Goal: Information Seeking & Learning: Learn about a topic

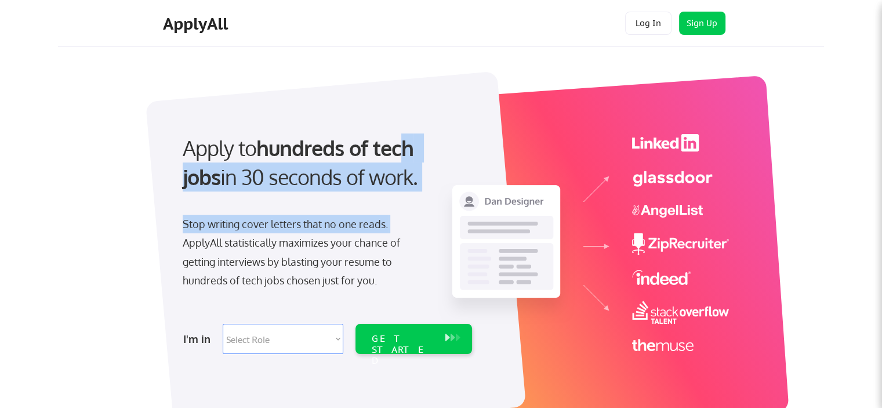
drag, startPoint x: 403, startPoint y: 143, endPoint x: 406, endPoint y: 241, distance: 98.0
click at [406, 241] on div "Apply to hundreds of tech jobs in 30 seconds of work. Stop writing cover letter…" at bounding box center [326, 240] width 324 height 237
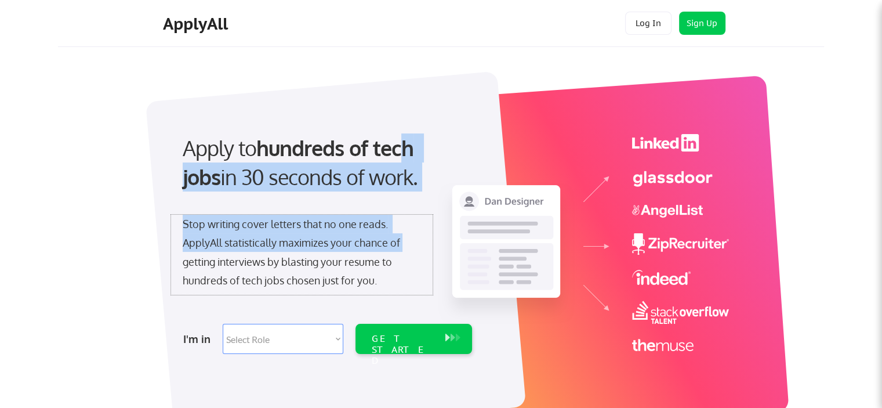
click at [406, 241] on div "Stop writing cover letters that no one reads. ApplyAll statistically maximizes …" at bounding box center [302, 252] width 238 height 75
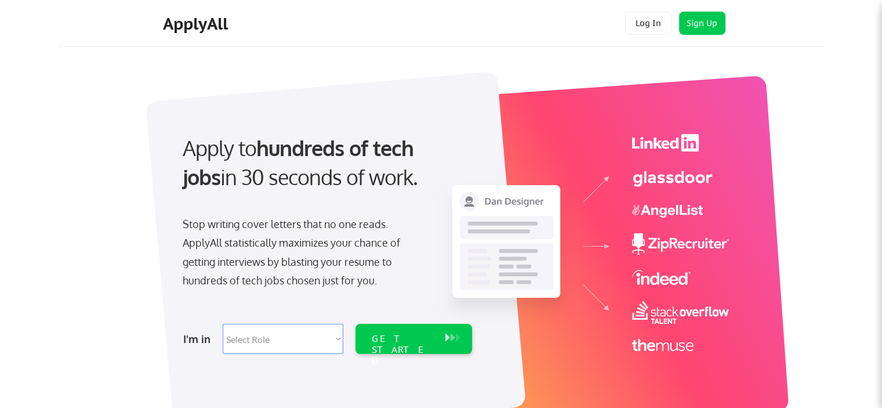
drag, startPoint x: 394, startPoint y: 185, endPoint x: 418, endPoint y: 185, distance: 24.4
click at [413, 185] on div "Apply to hundreds of tech jobs in 30 seconds of work." at bounding box center [325, 162] width 285 height 59
click at [418, 185] on div "Apply to hundreds of tech jobs in 30 seconds of work." at bounding box center [325, 162] width 285 height 59
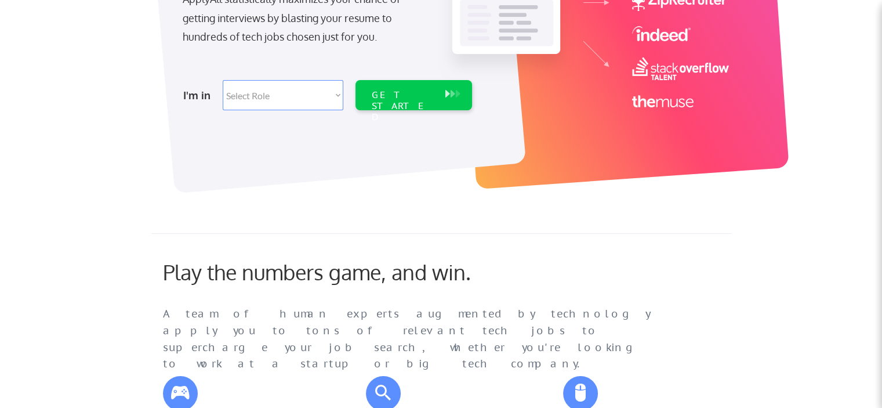
scroll to position [406, 0]
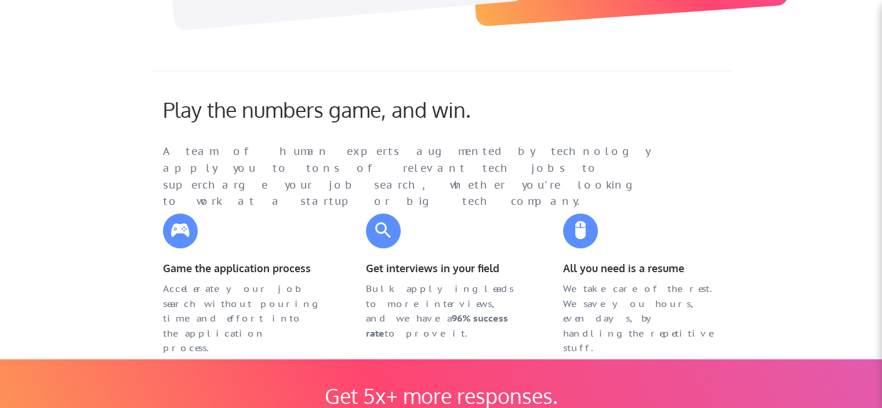
drag, startPoint x: 154, startPoint y: 125, endPoint x: 836, endPoint y: 192, distance: 685.2
click at [434, 148] on div "A team of human experts augmented by technology apply you to tons of relevant t…" at bounding box center [418, 176] width 510 height 67
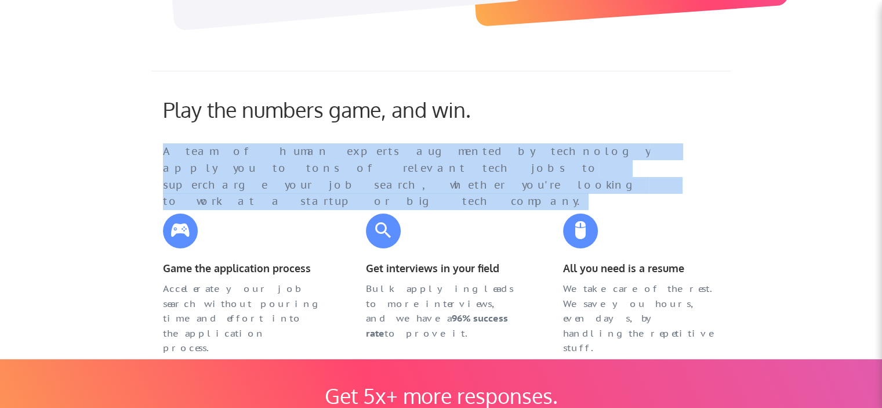
click at [434, 148] on div "A team of human experts augmented by technology apply you to tons of relevant t…" at bounding box center [418, 176] width 510 height 67
click at [421, 161] on div "A team of human experts augmented by technology apply you to tons of relevant t…" at bounding box center [418, 176] width 510 height 67
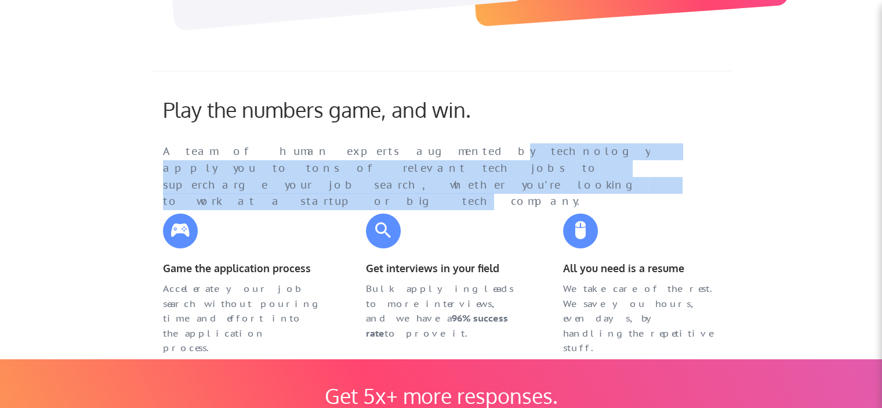
drag, startPoint x: 380, startPoint y: 148, endPoint x: 634, endPoint y: 177, distance: 255.0
click at [620, 176] on div "A team of human experts augmented by technology apply you to tons of relevant t…" at bounding box center [418, 176] width 510 height 67
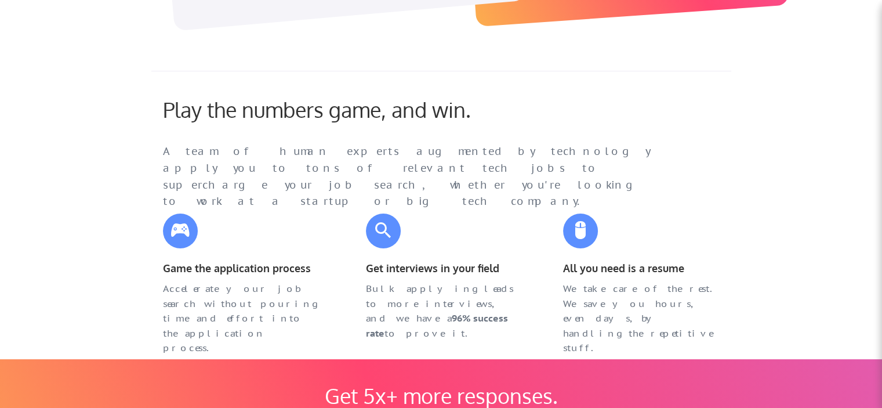
click at [634, 177] on div "A team of human experts augmented by technology apply you to tons of relevant t…" at bounding box center [417, 166] width 533 height 46
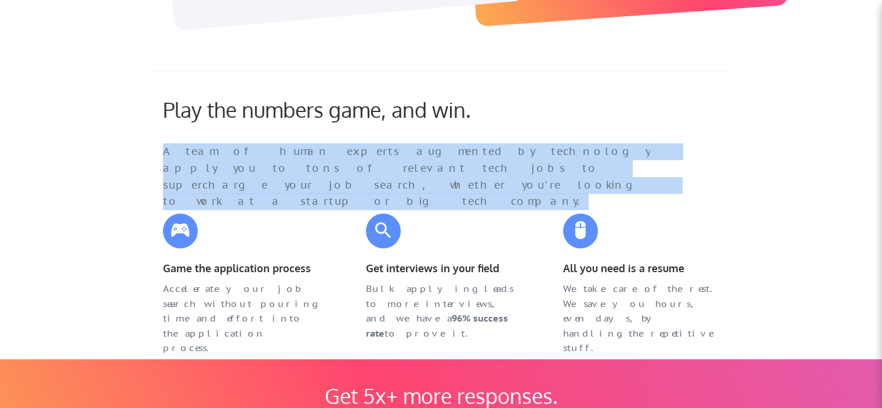
click at [634, 177] on div "A team of human experts augmented by technology apply you to tons of relevant t…" at bounding box center [417, 166] width 533 height 46
click at [549, 168] on div "A team of human experts augmented by technology apply you to tons of relevant t…" at bounding box center [418, 176] width 510 height 67
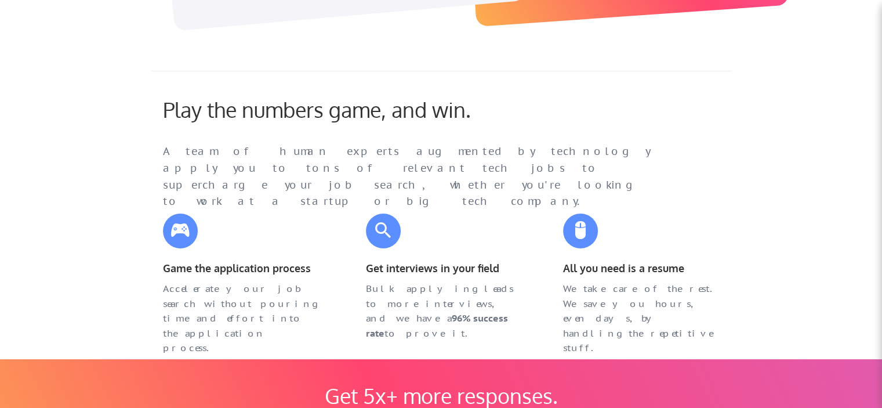
click at [404, 167] on div "A team of human experts augmented by technology apply you to tons of relevant t…" at bounding box center [418, 176] width 510 height 67
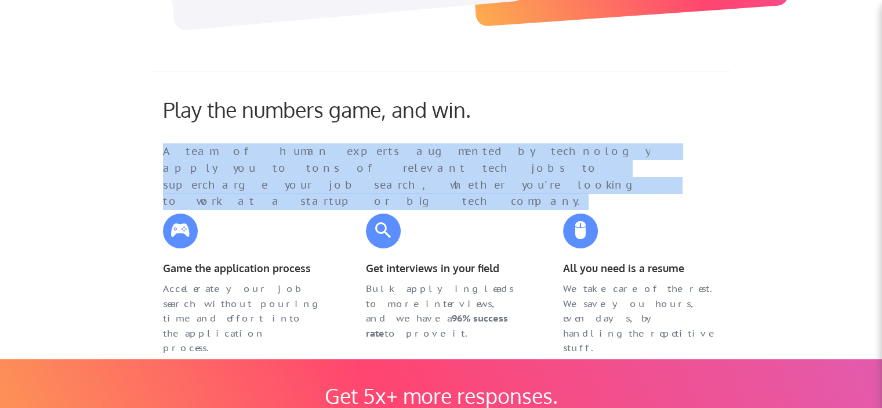
click at [404, 167] on div "A team of human experts augmented by technology apply you to tons of relevant t…" at bounding box center [418, 176] width 510 height 67
click at [386, 172] on div "A team of human experts augmented by technology apply you to tons of relevant t…" at bounding box center [418, 176] width 510 height 67
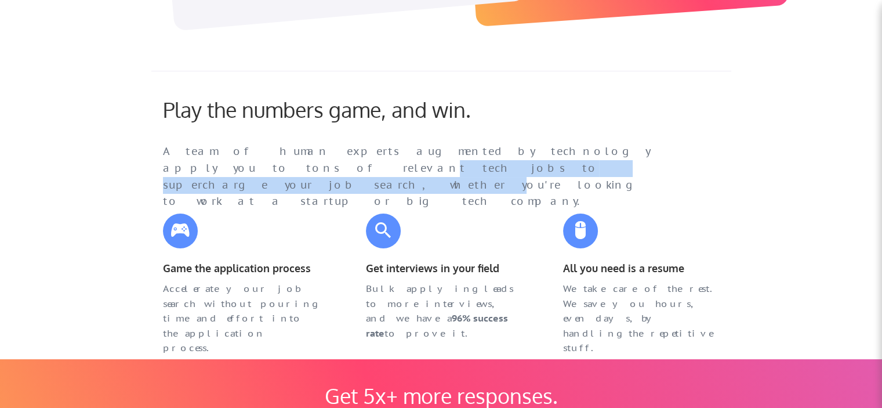
drag, startPoint x: 387, startPoint y: 150, endPoint x: 582, endPoint y: 151, distance: 194.2
click at [582, 151] on div "A team of human experts augmented by technology apply you to tons of relevant t…" at bounding box center [418, 176] width 510 height 67
click at [590, 154] on div "A team of human experts augmented by technology apply you to tons of relevant t…" at bounding box center [418, 176] width 510 height 67
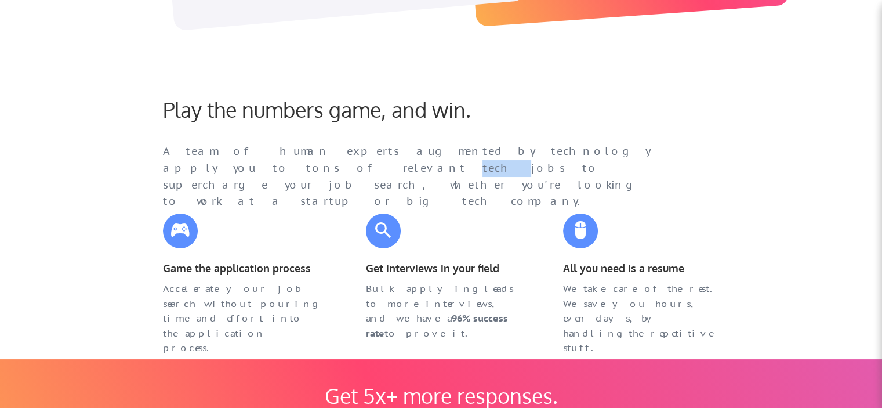
click at [590, 154] on div "A team of human experts augmented by technology apply you to tons of relevant t…" at bounding box center [418, 176] width 510 height 67
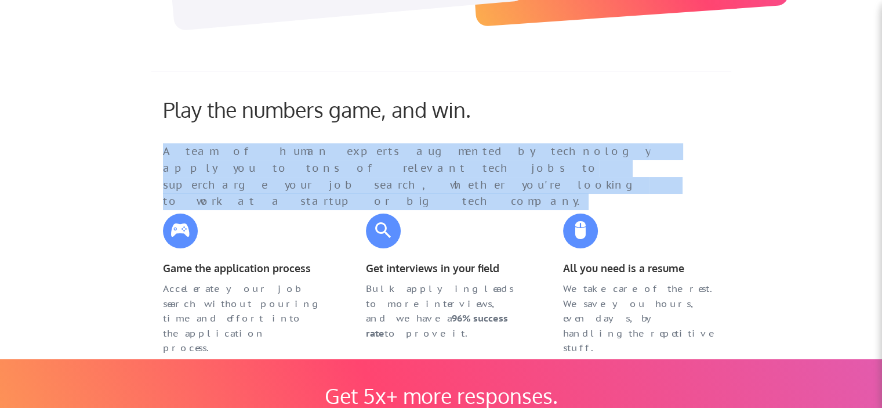
click at [590, 154] on div "A team of human experts augmented by technology apply you to tons of relevant t…" at bounding box center [418, 176] width 510 height 67
click at [584, 164] on div "A team of human experts augmented by technology apply you to tons of relevant t…" at bounding box center [418, 176] width 510 height 67
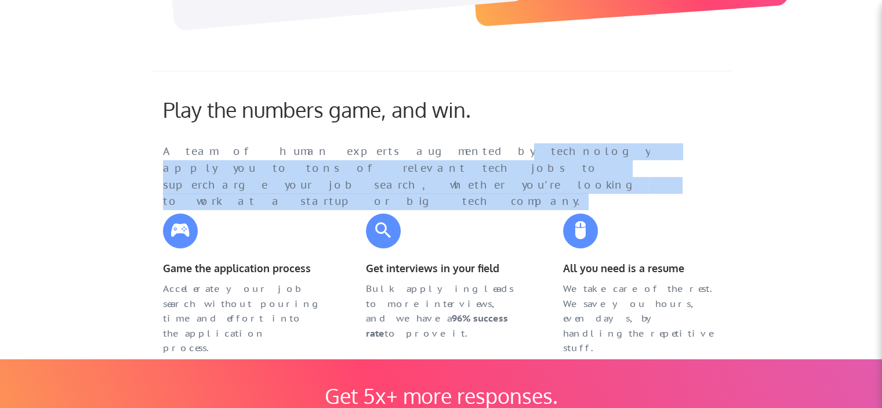
drag, startPoint x: 426, startPoint y: 164, endPoint x: 710, endPoint y: 175, distance: 283.7
click at [701, 177] on div "Play the numbers game, and win. A team of human experts augmented by technology…" at bounding box center [432, 143] width 562 height 93
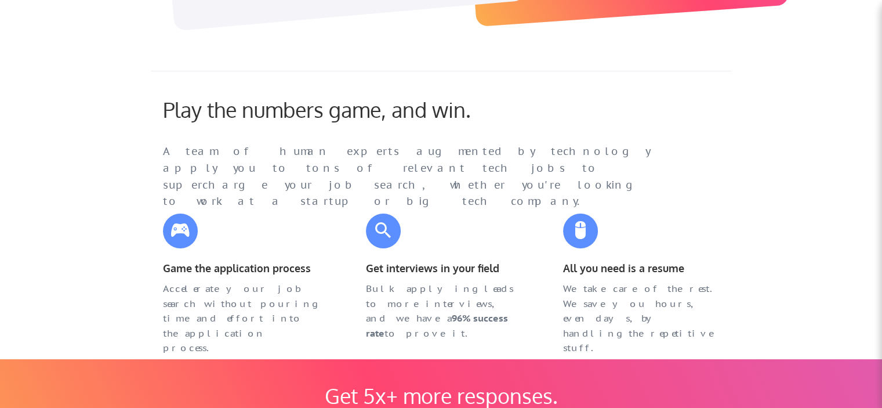
click at [710, 175] on div "Play the numbers game, and win. A team of human experts augmented by technology…" at bounding box center [432, 143] width 562 height 93
